Goal: Task Accomplishment & Management: Manage account settings

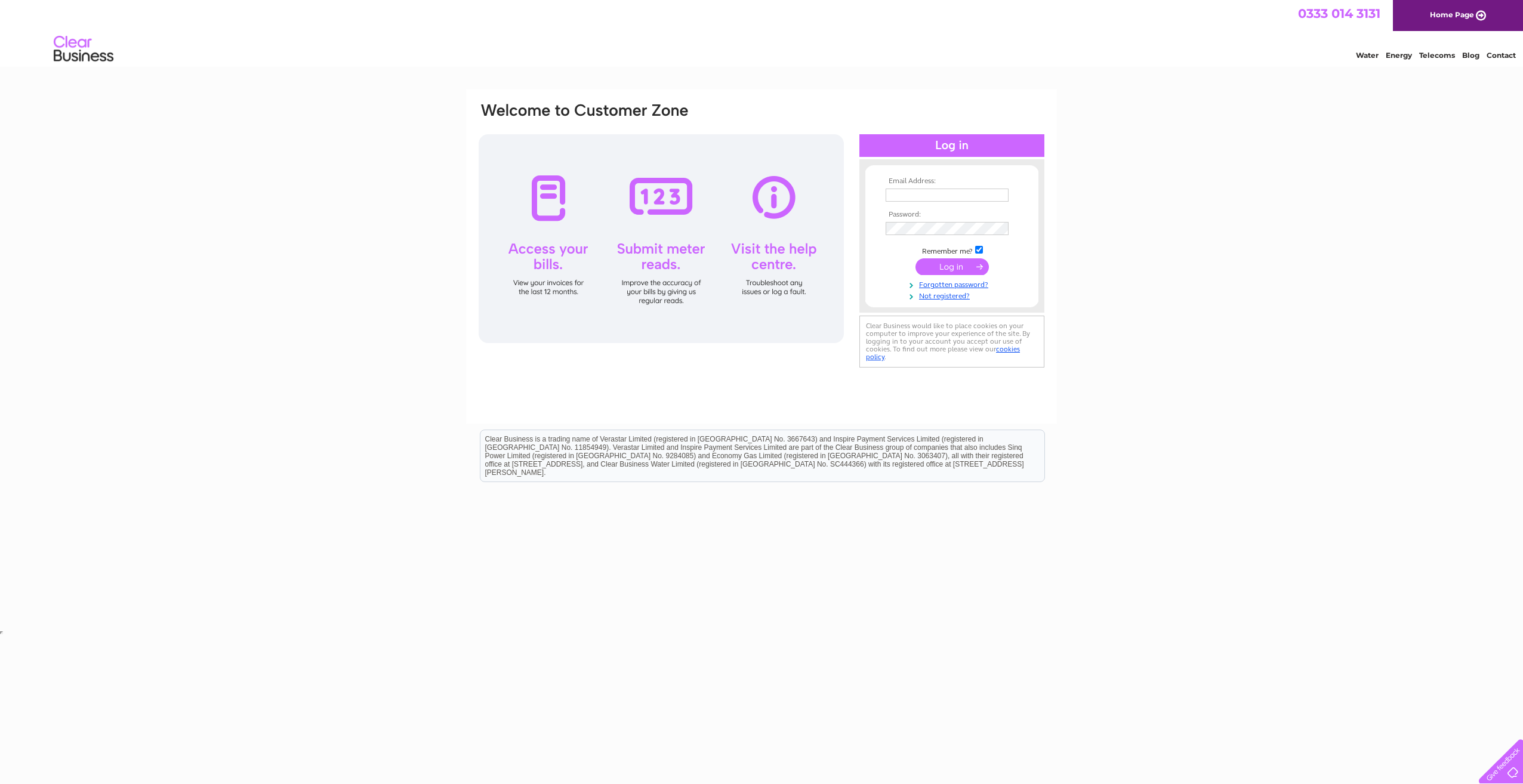
type input "Lorraine.Derounian@waldorf-production.com"
click at [949, 262] on input "submit" at bounding box center [952, 267] width 74 height 17
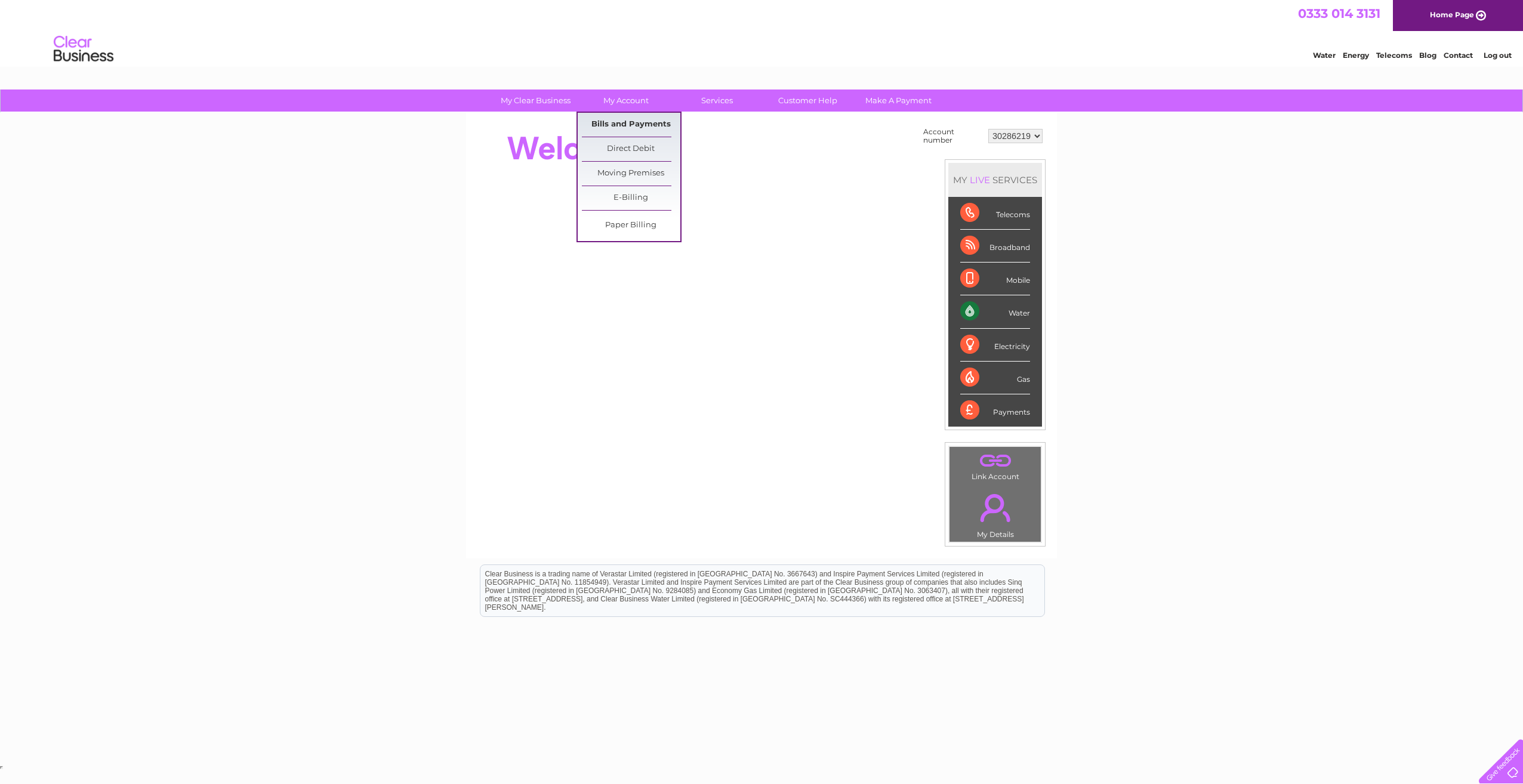
click at [623, 125] on link "Bills and Payments" at bounding box center [631, 125] width 98 height 24
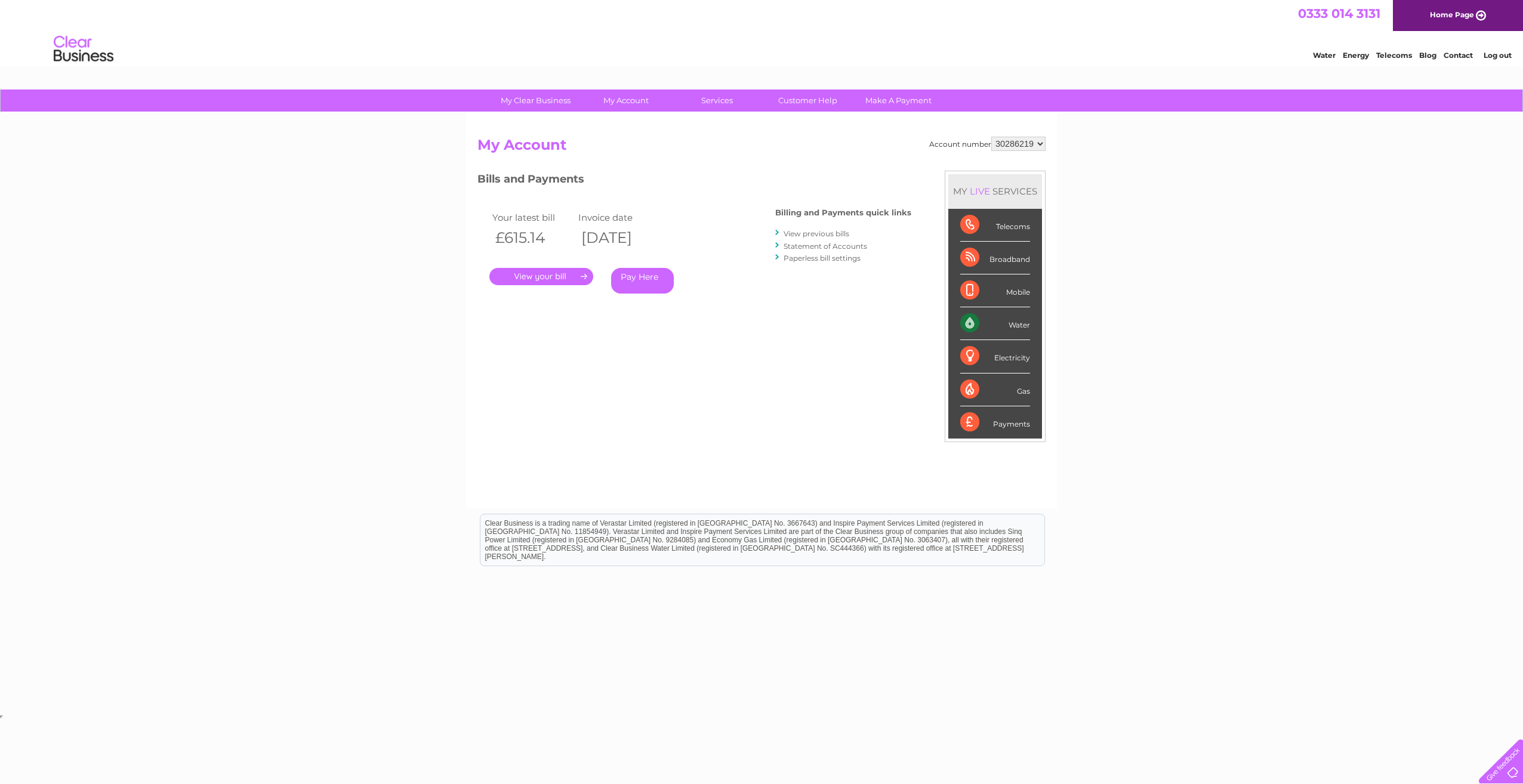
click at [534, 277] on link "." at bounding box center [541, 276] width 104 height 17
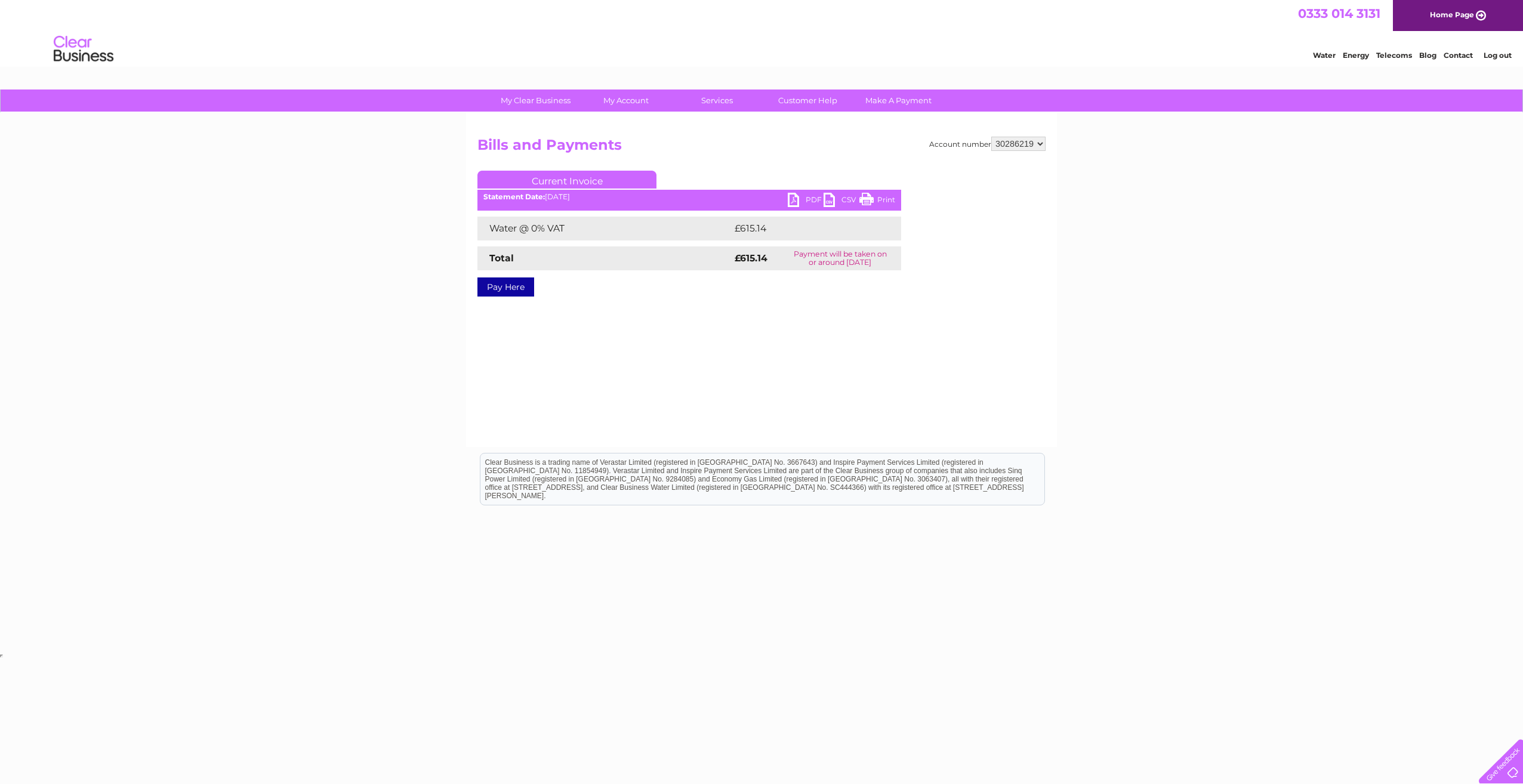
click at [811, 194] on link "PDF" at bounding box center [805, 201] width 36 height 17
